Goal: Communication & Community: Ask a question

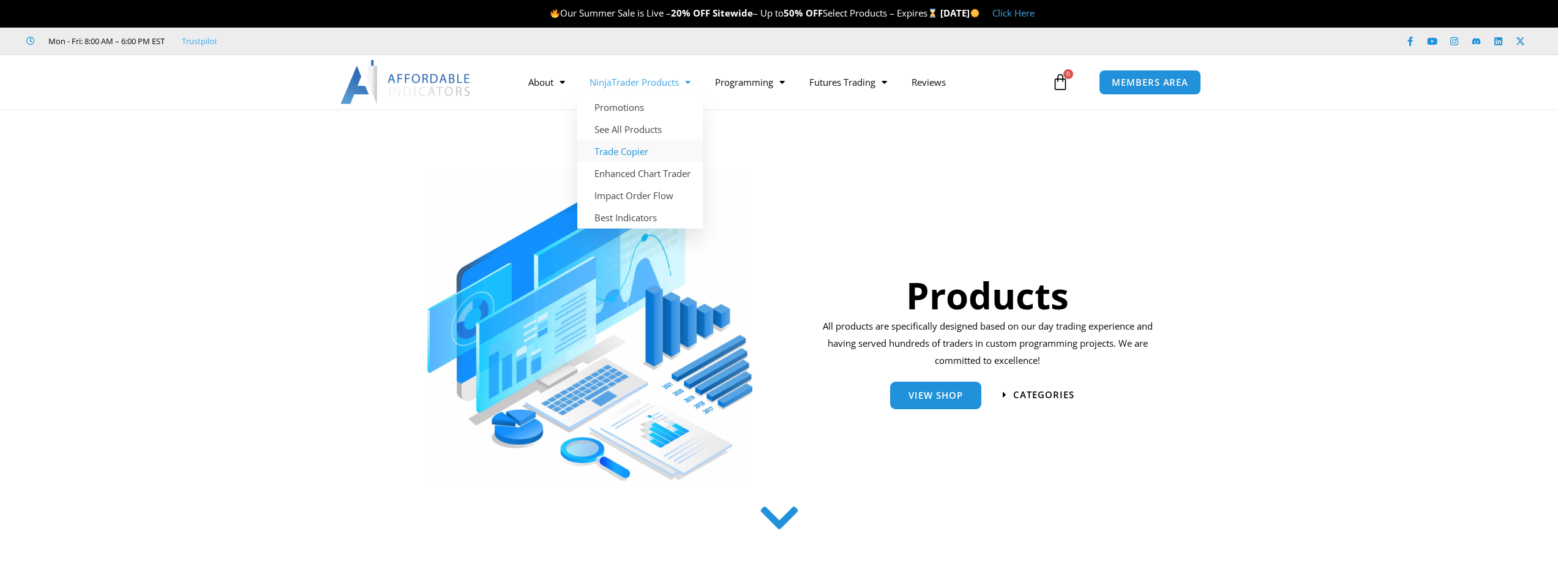
click at [639, 153] on link "Trade Copier" at bounding box center [640, 151] width 126 height 22
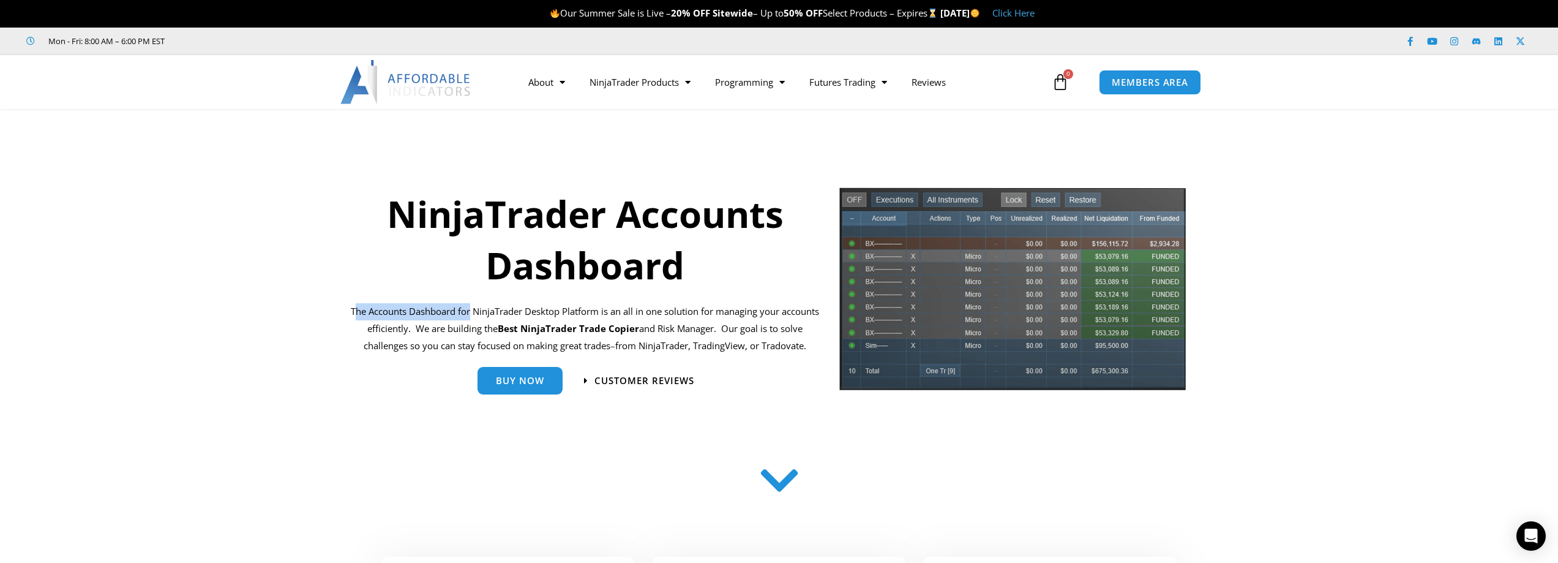
drag, startPoint x: 354, startPoint y: 316, endPoint x: 469, endPoint y: 315, distance: 115.1
click at [468, 315] on p "The Accounts Dashboard for NinjaTrader Desktop Platform is an all in one soluti…" at bounding box center [585, 328] width 475 height 51
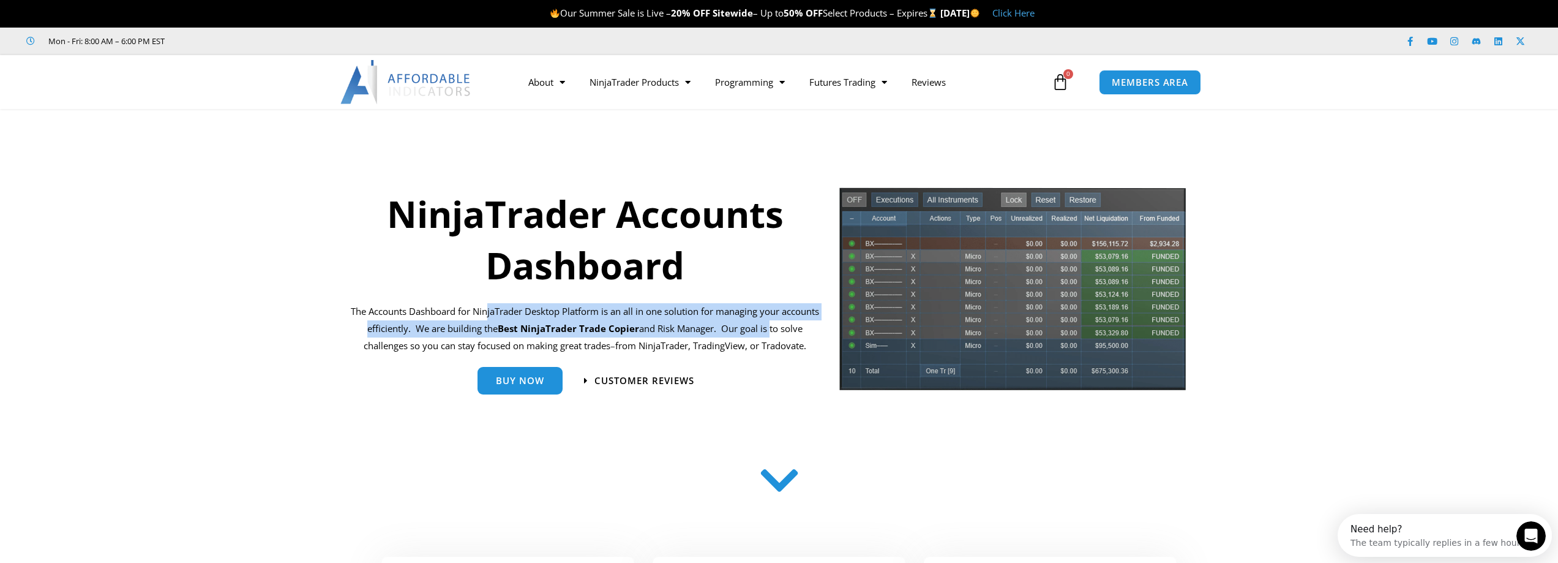
drag, startPoint x: 486, startPoint y: 312, endPoint x: 768, endPoint y: 320, distance: 282.4
click at [768, 320] on p "The Accounts Dashboard for NinjaTrader Desktop Platform is an all in one soluti…" at bounding box center [585, 328] width 475 height 51
click at [302, 329] on section "NinjaTrader Accounts Dashboard The Accounts Dashboard for NinjaTrader Desktop P…" at bounding box center [779, 293] width 1558 height 252
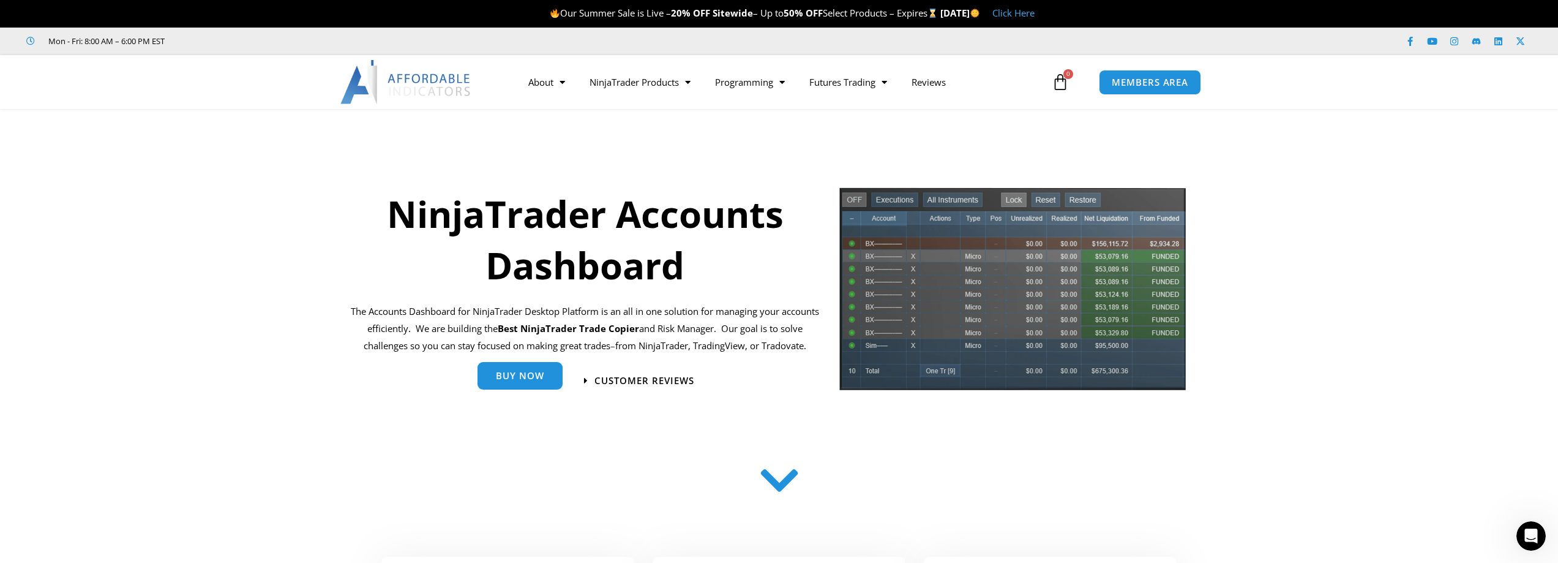
click at [525, 375] on span "Buy Now" at bounding box center [520, 375] width 48 height 9
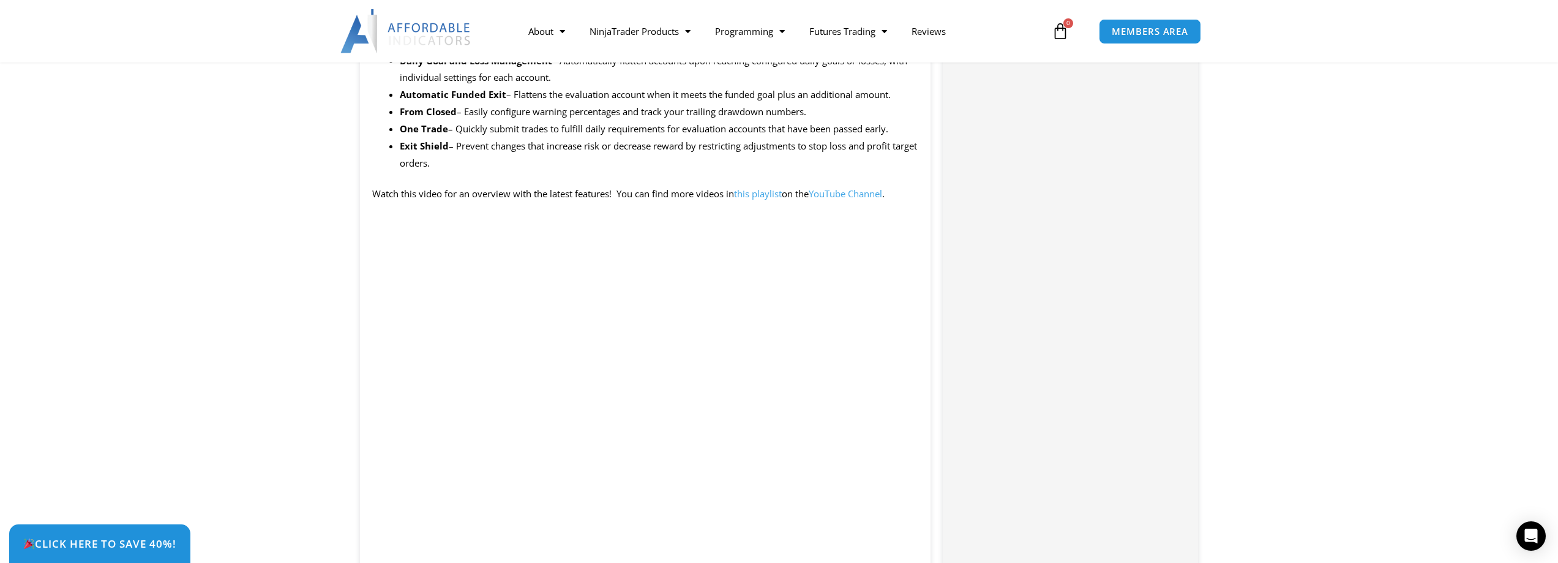
scroll to position [1224, 0]
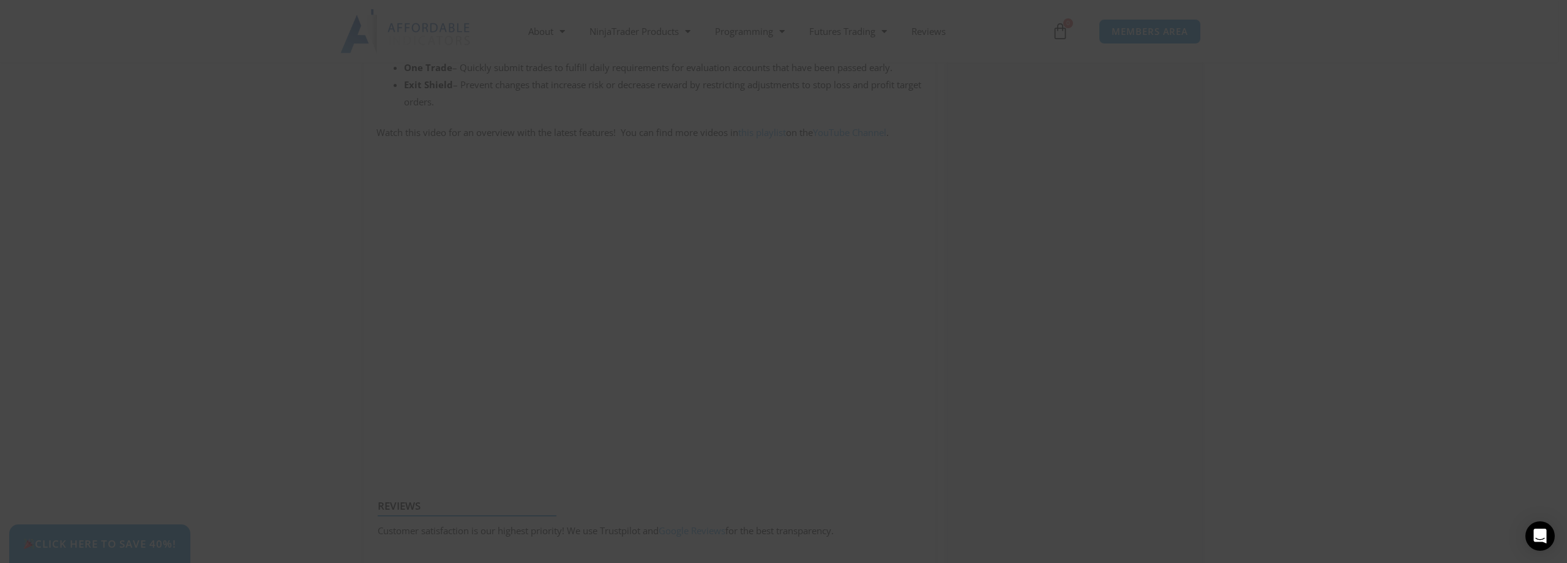
click at [1017, 8] on span at bounding box center [1019, 9] width 20 height 7
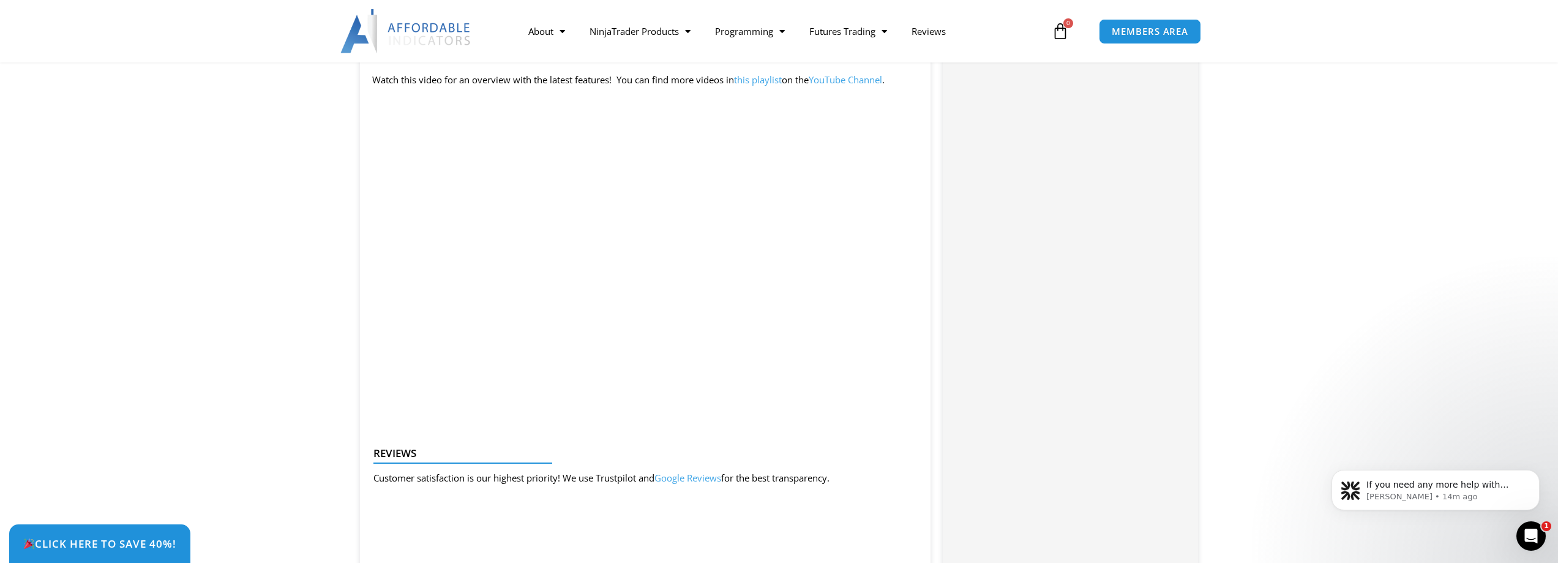
scroll to position [0, 0]
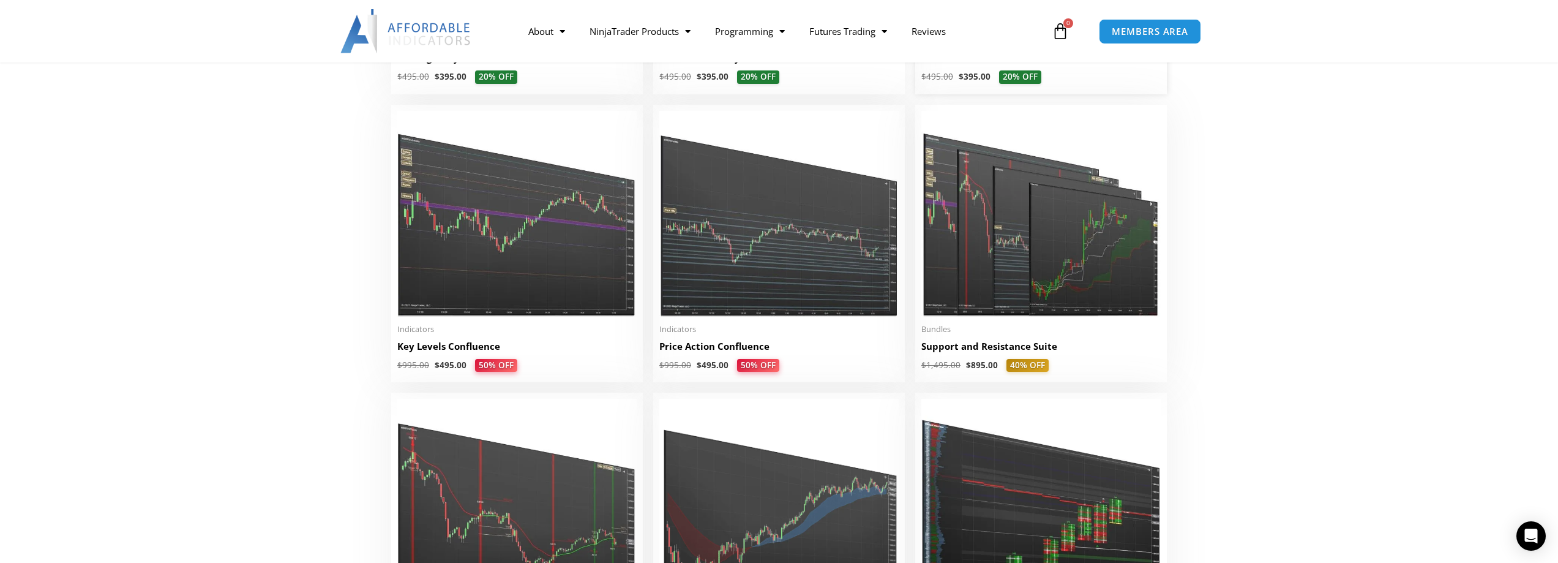
scroll to position [1531, 0]
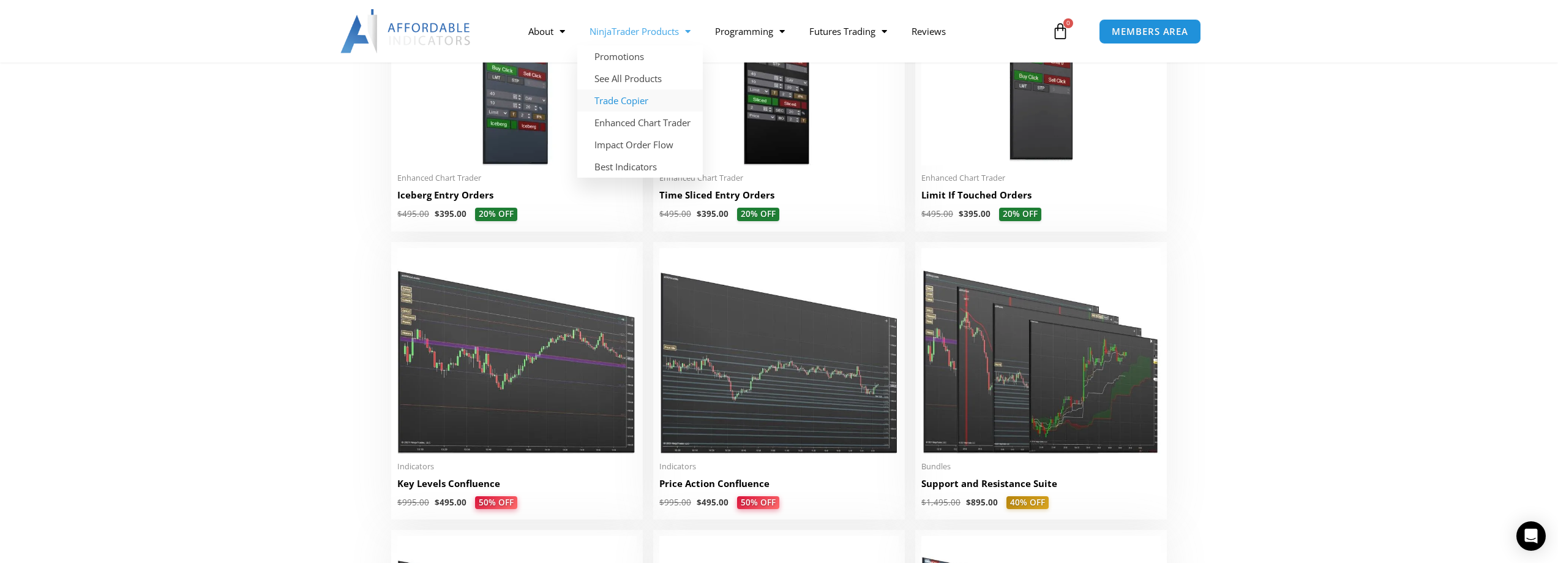
click at [654, 96] on link "Trade Copier" at bounding box center [640, 100] width 126 height 22
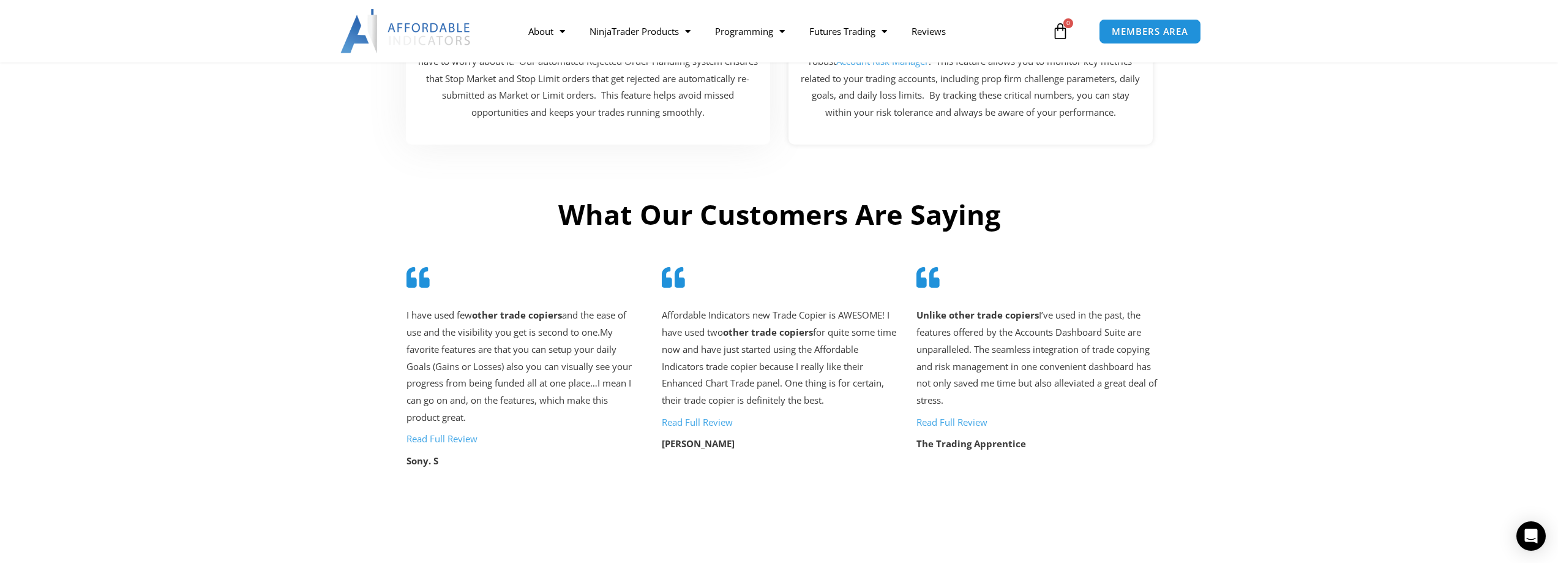
scroll to position [2510, 0]
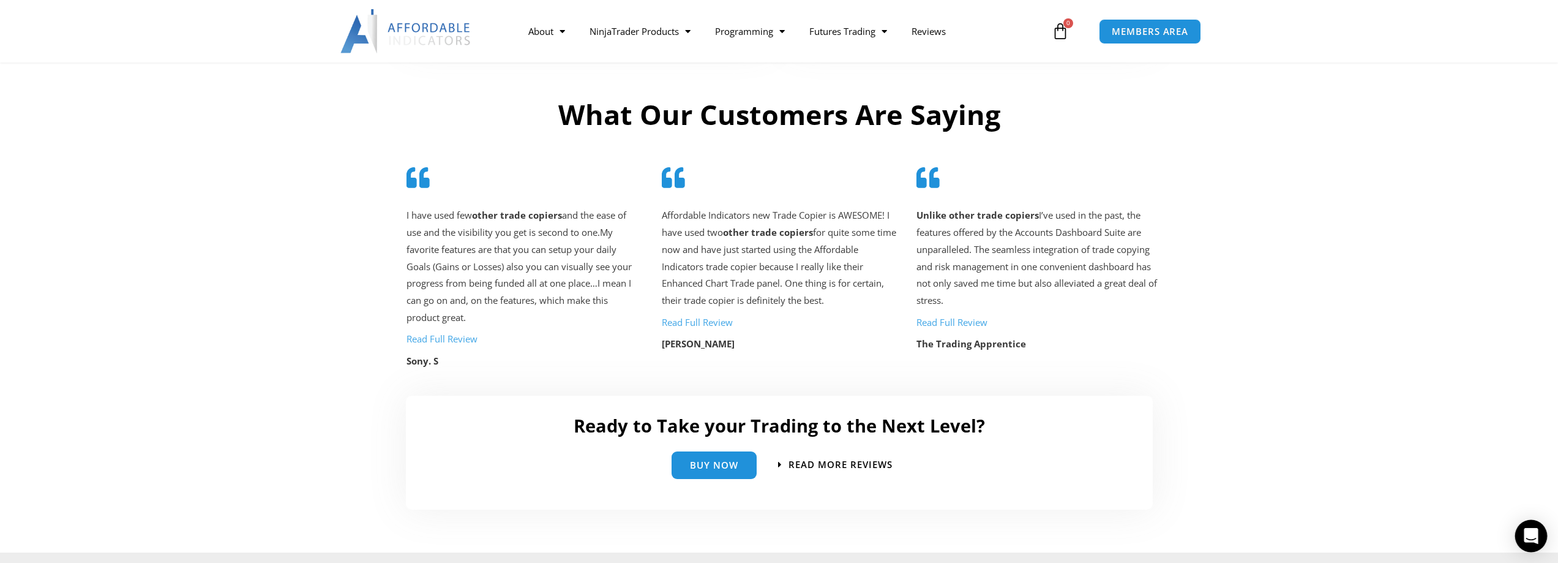
click at [1524, 531] on div "Open Intercom Messenger" at bounding box center [1531, 536] width 32 height 32
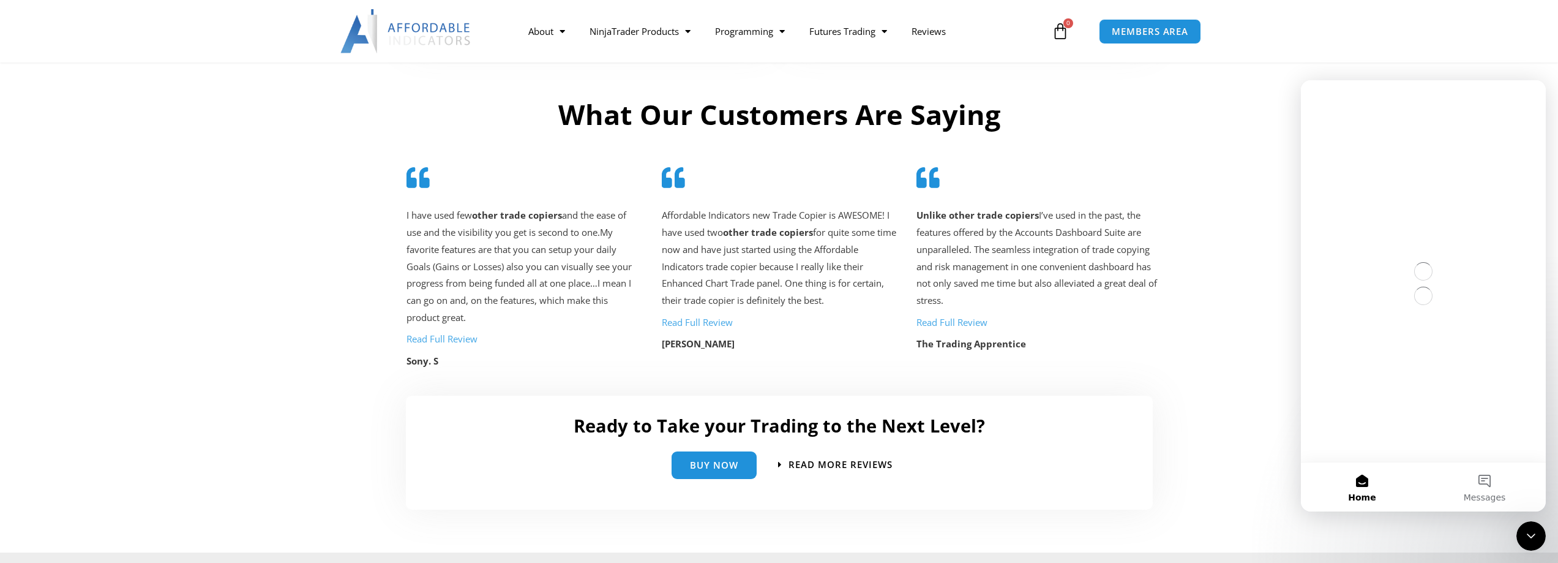
scroll to position [0, 0]
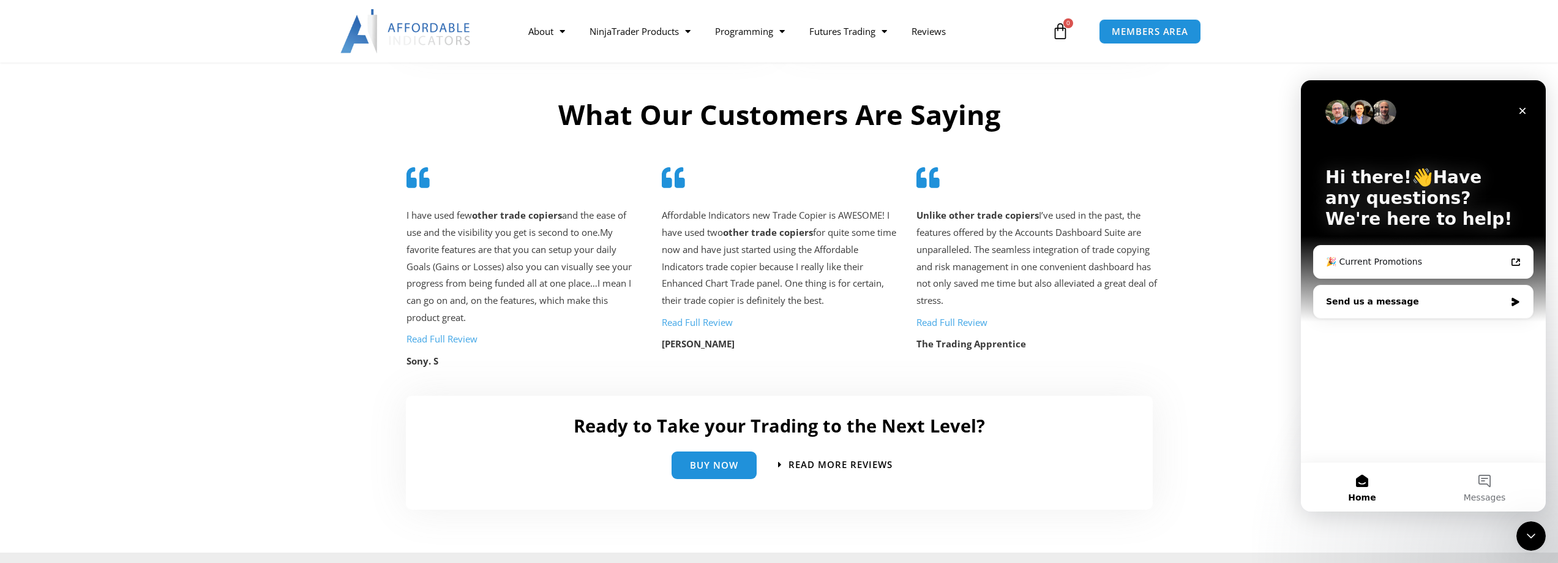
click at [1447, 305] on div "Send us a message" at bounding box center [1415, 301] width 179 height 13
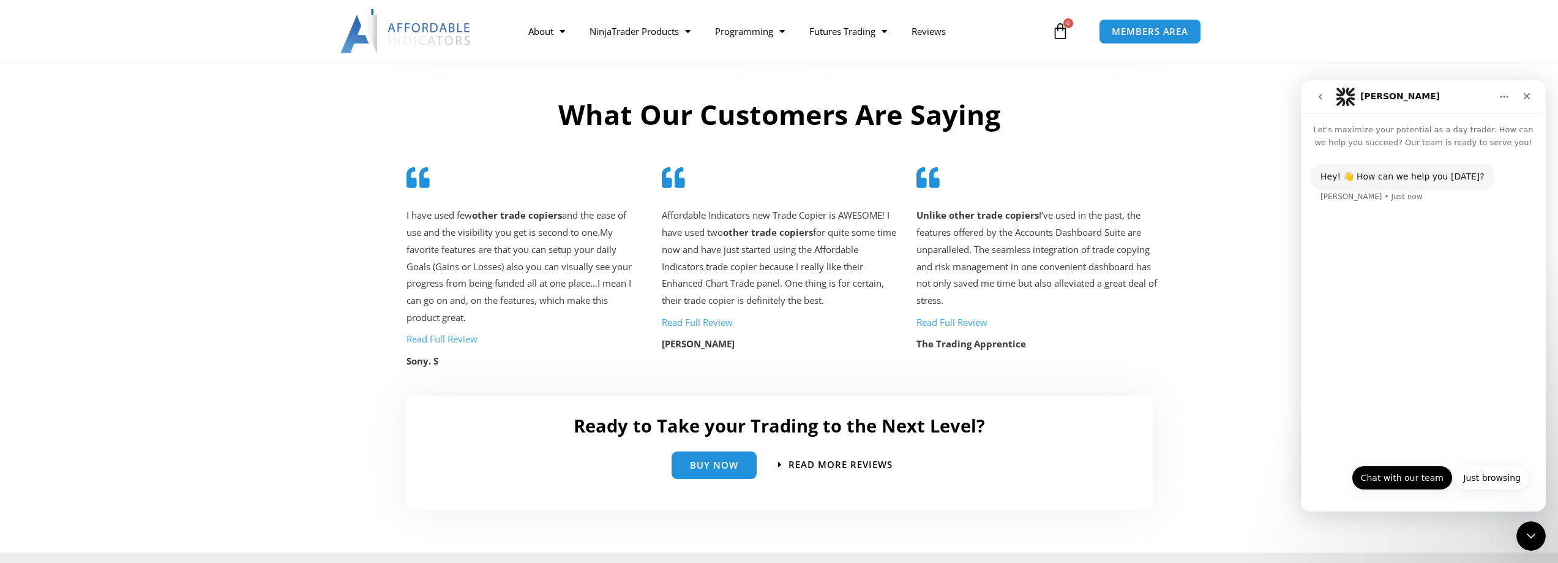
click at [1405, 475] on button "Chat with our team" at bounding box center [1402, 477] width 101 height 24
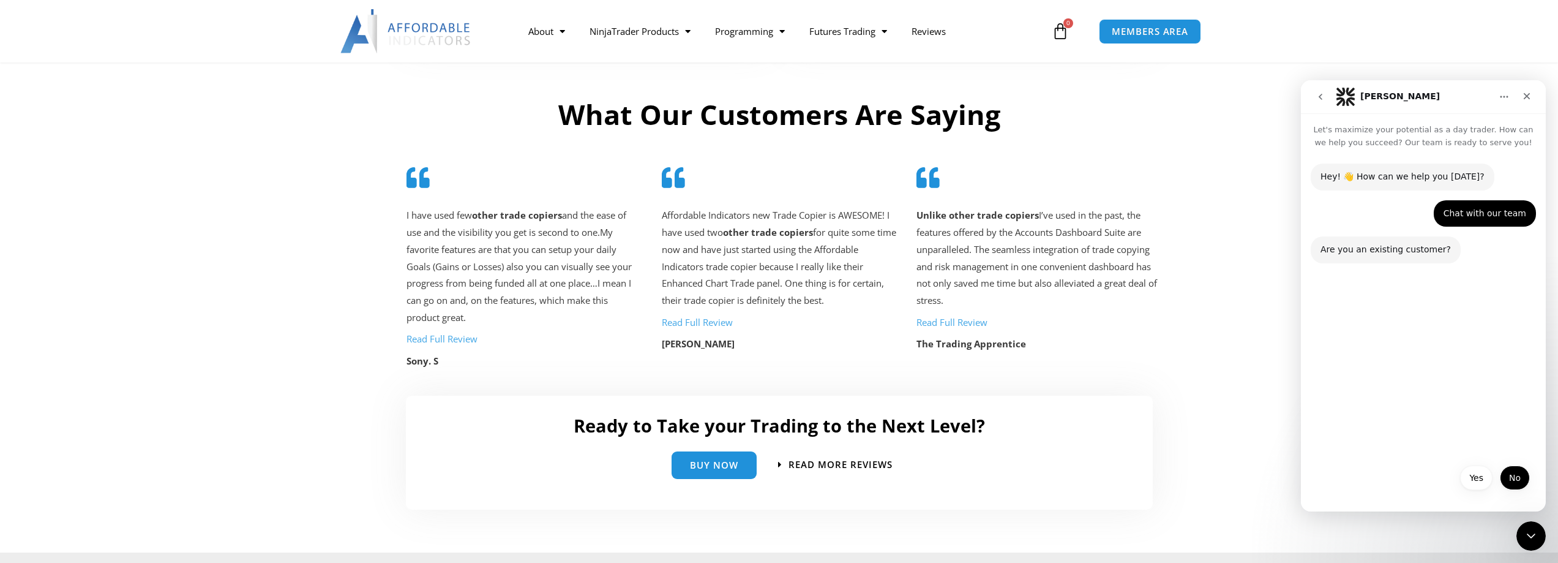
click at [1509, 478] on button "No" at bounding box center [1515, 477] width 30 height 24
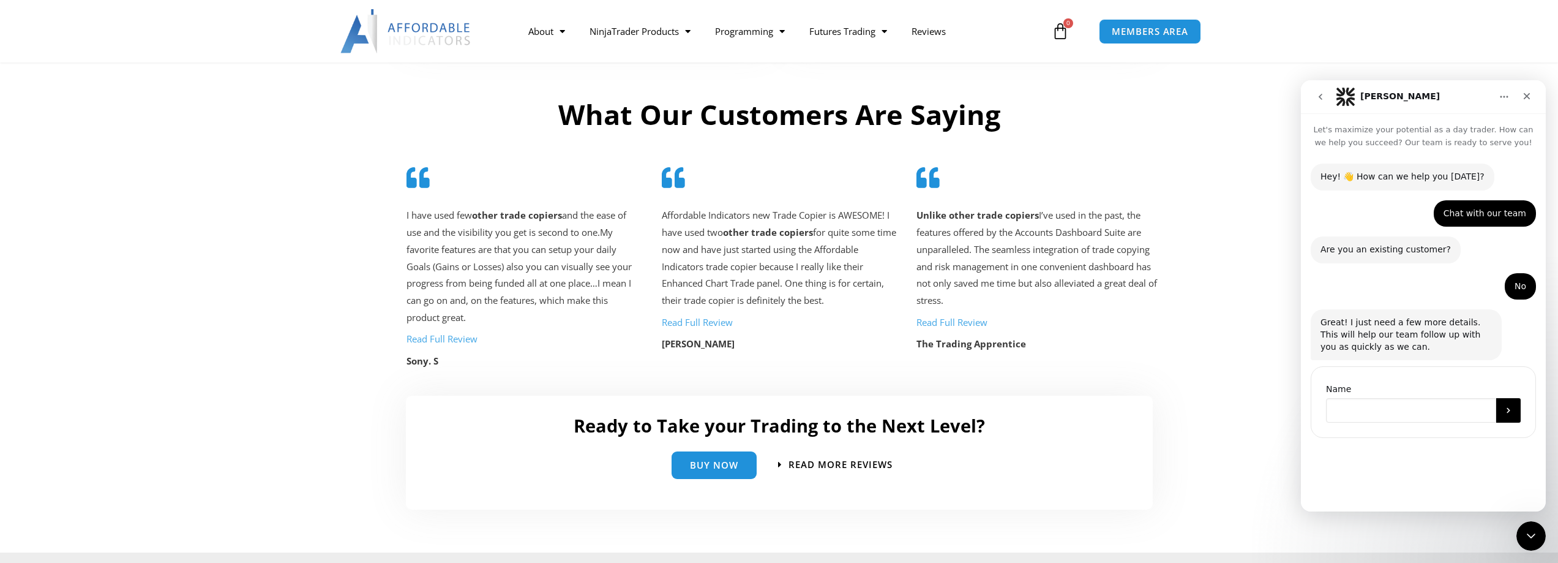
click at [1382, 415] on input "Name" at bounding box center [1411, 410] width 170 height 24
type input "**********"
click at [1513, 418] on button "Submit" at bounding box center [1508, 410] width 24 height 24
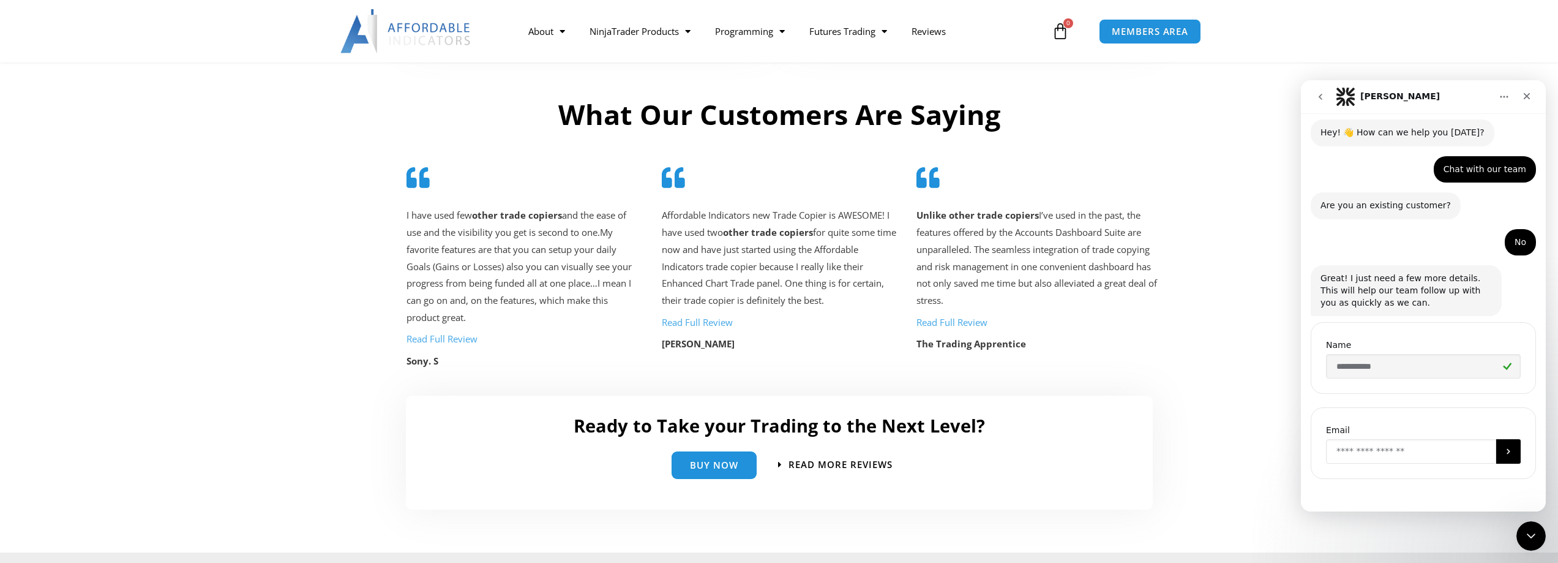
click at [1372, 462] on input "Enter your email" at bounding box center [1411, 451] width 170 height 24
type input "**********"
click at [1505, 451] on icon "Submit" at bounding box center [1509, 451] width 10 height 10
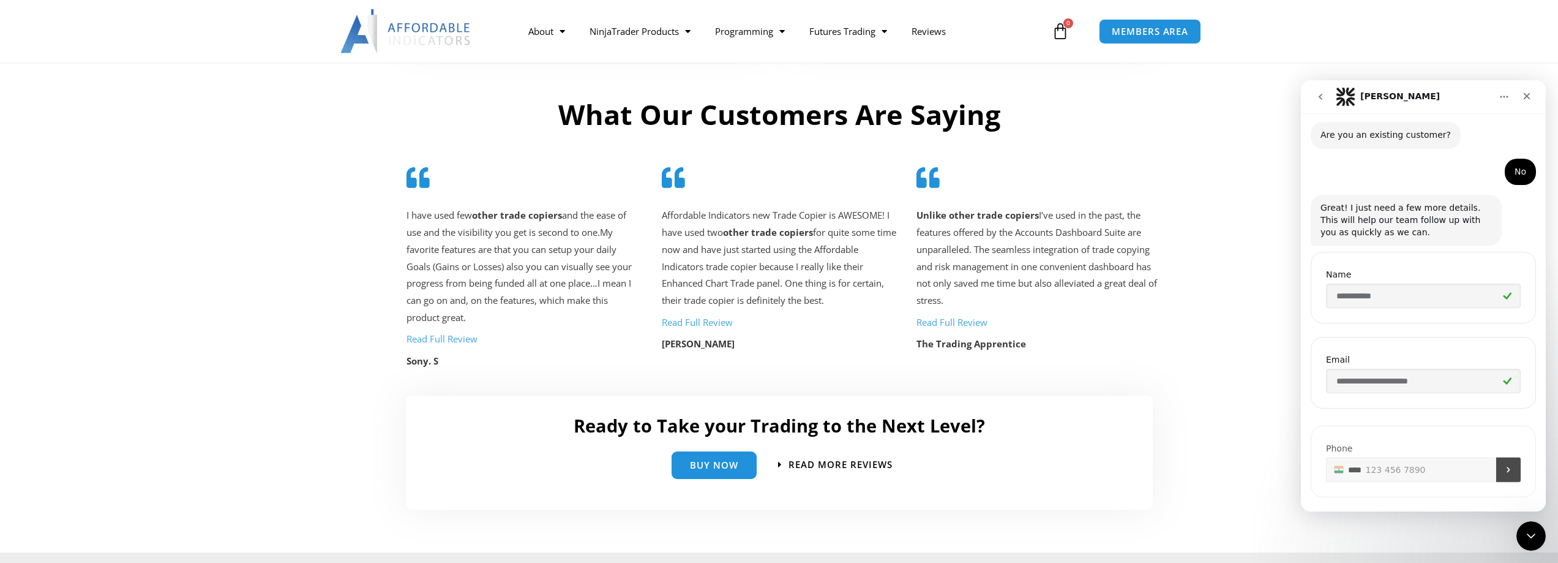
scroll to position [129, 0]
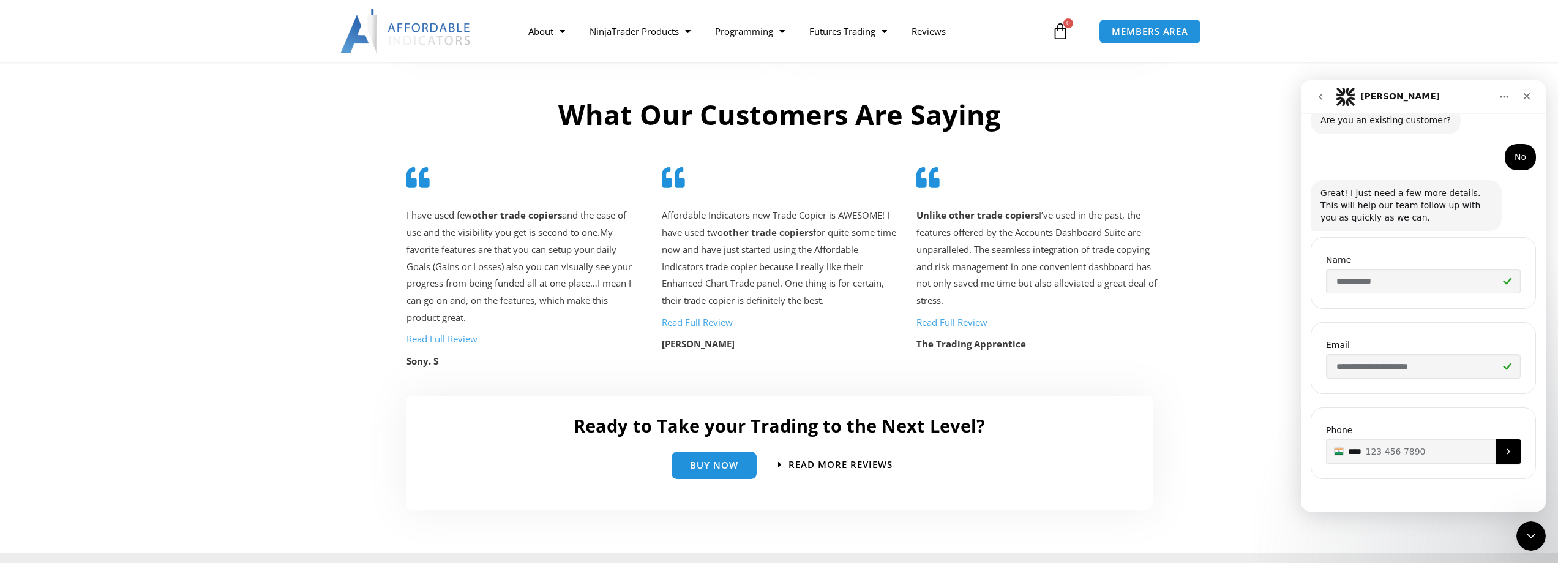
click at [1444, 447] on input "***" at bounding box center [1423, 451] width 195 height 24
type input "**********"
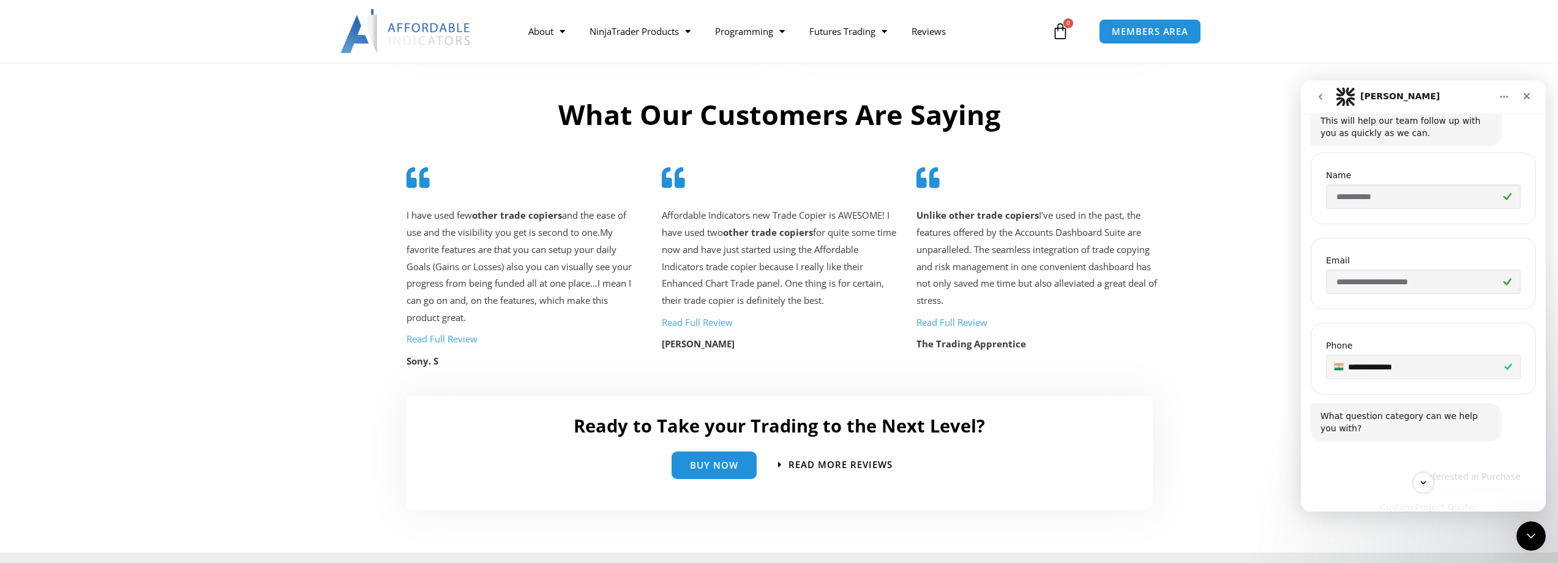
scroll to position [242, 0]
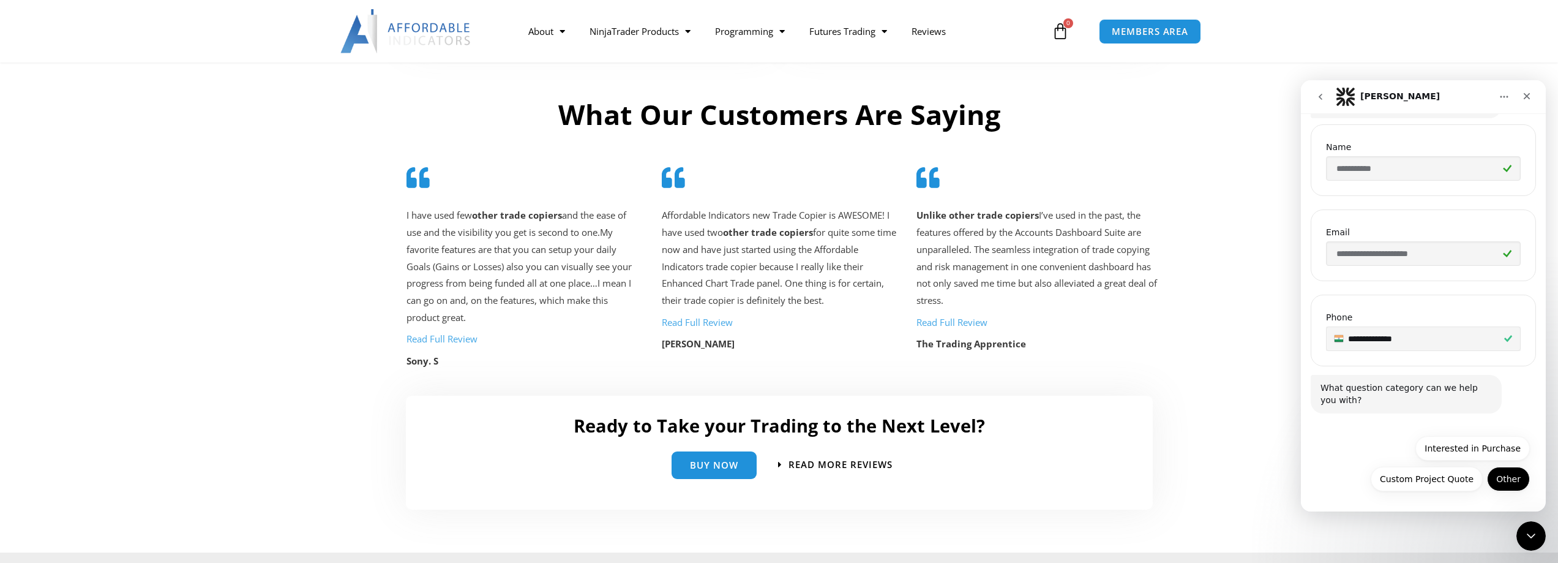
click at [1510, 482] on button "Other" at bounding box center [1508, 479] width 43 height 24
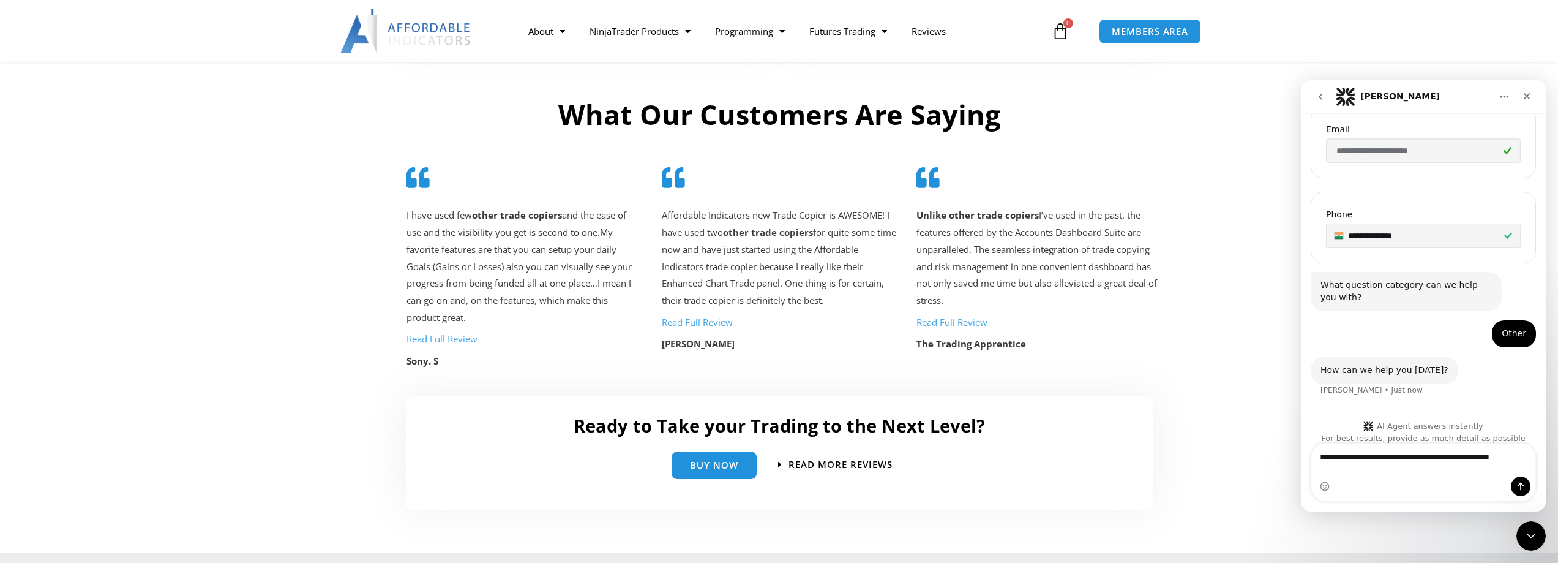
scroll to position [357, 0]
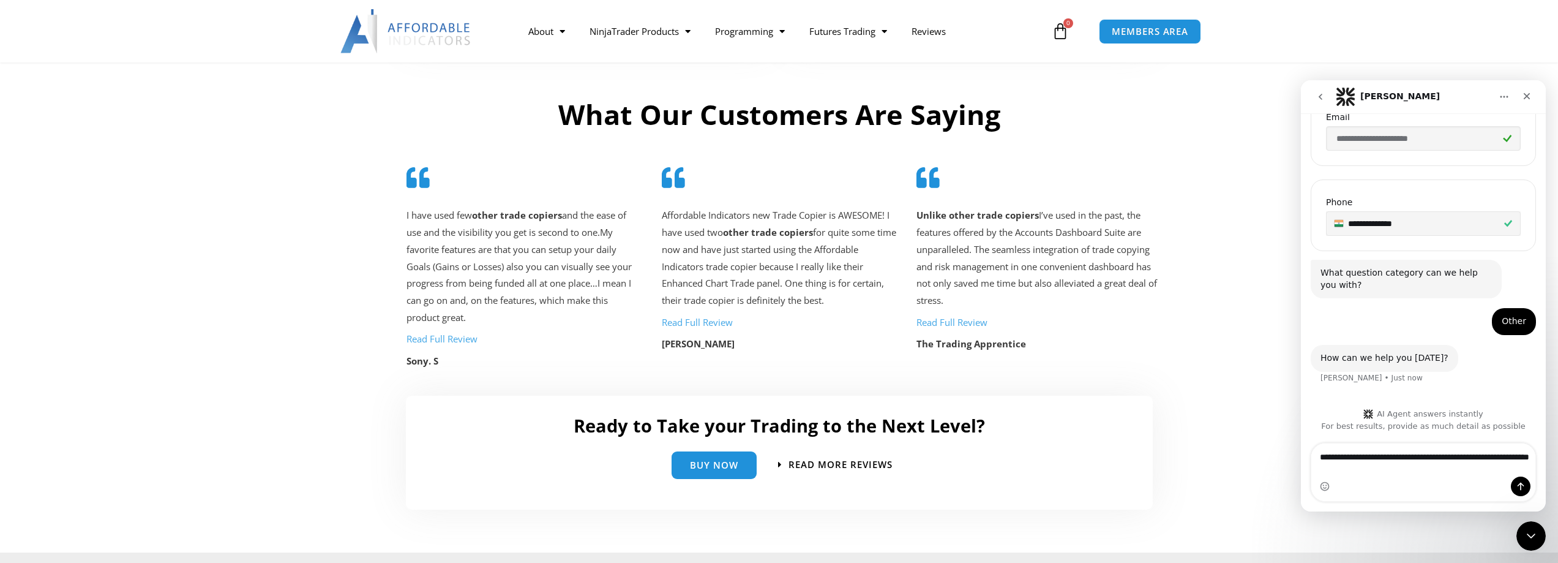
click at [1436, 470] on textarea "**********" at bounding box center [1423, 459] width 224 height 33
drag, startPoint x: 1427, startPoint y: 452, endPoint x: 1428, endPoint y: 469, distance: 16.6
click at [1428, 454] on textarea "**********" at bounding box center [1423, 459] width 224 height 33
type textarea "**********"
click at [1521, 489] on icon "Send a message…" at bounding box center [1521, 486] width 7 height 8
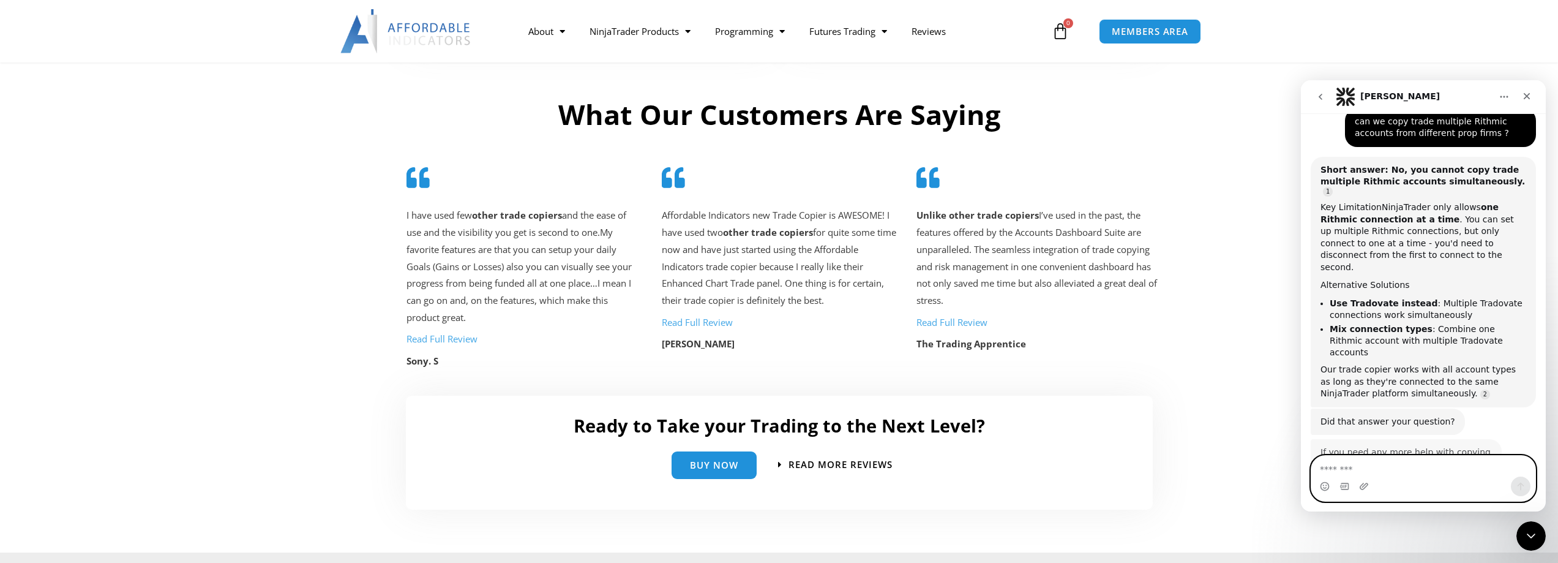
scroll to position [666, 0]
